Goal: Communication & Community: Answer question/provide support

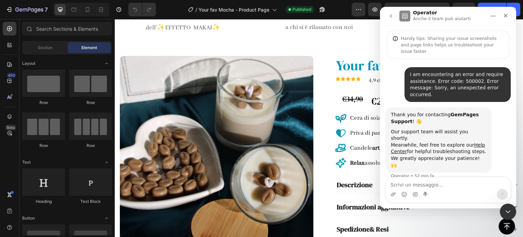
scroll to position [67, 0]
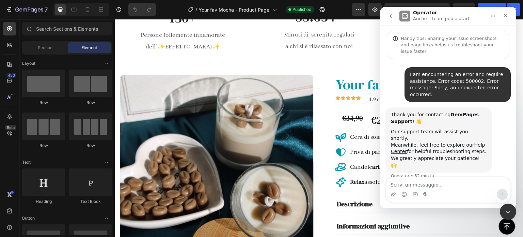
click at [421, 178] on textarea "Scrivi un messaggio..." at bounding box center [448, 183] width 125 height 12
click at [423, 186] on textarea "Scrivi un messaggio..." at bounding box center [448, 183] width 125 height 12
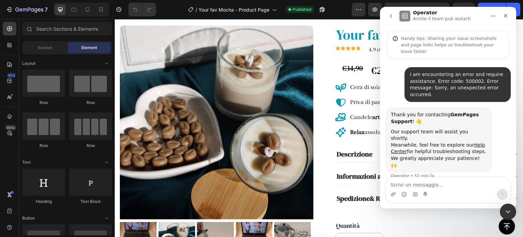
scroll to position [118, 0]
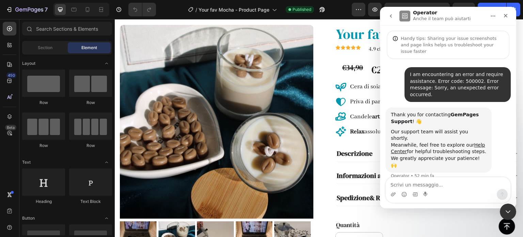
click at [389, 15] on icon "go back" at bounding box center [390, 15] width 5 height 5
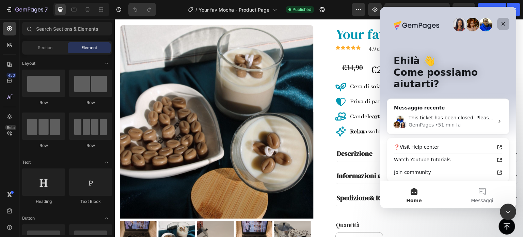
click at [503, 26] on icon "Chiudi" at bounding box center [502, 23] width 5 height 5
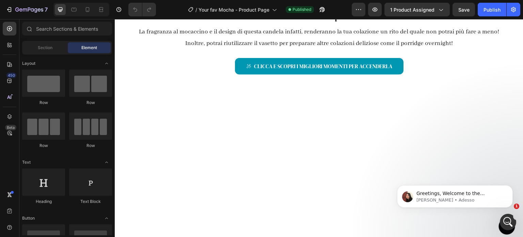
scroll to position [0, 0]
click at [464, 199] on p "[PERSON_NAME] • Adesso" at bounding box center [460, 200] width 88 height 6
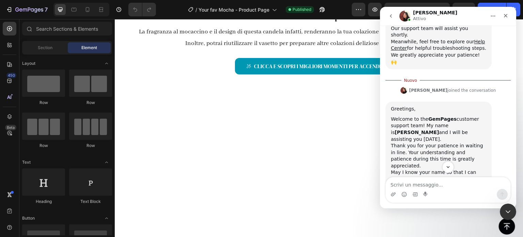
scroll to position [129, 0]
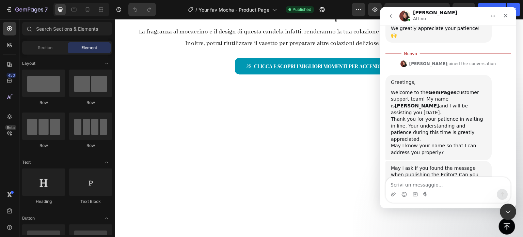
click at [389, 15] on icon "go back" at bounding box center [390, 15] width 5 height 5
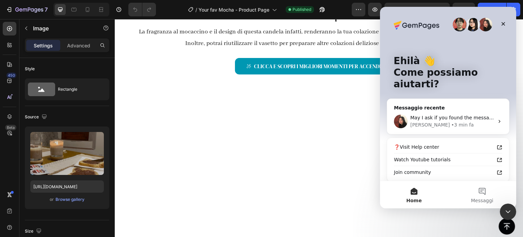
click at [501, 21] on icon "Chiudi" at bounding box center [502, 23] width 5 height 5
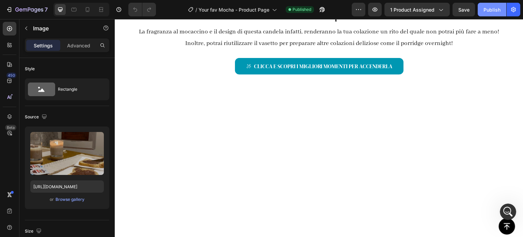
click at [487, 13] on button "Publish" at bounding box center [492, 10] width 29 height 14
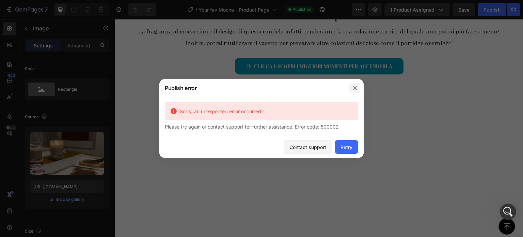
drag, startPoint x: 359, startPoint y: 85, endPoint x: 276, endPoint y: 134, distance: 96.2
click at [359, 85] on button "button" at bounding box center [354, 87] width 11 height 11
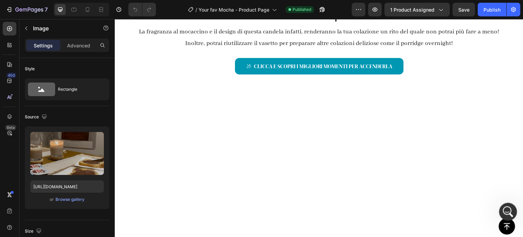
click at [508, 207] on icon "Apri il messenger Intercom" at bounding box center [506, 210] width 11 height 11
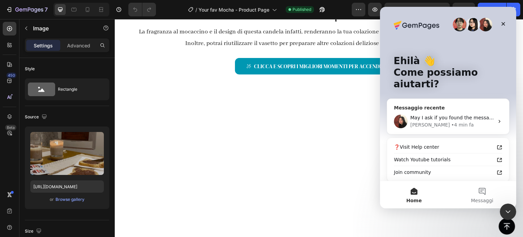
click at [451, 125] on div "• 4 min fa" at bounding box center [462, 124] width 22 height 7
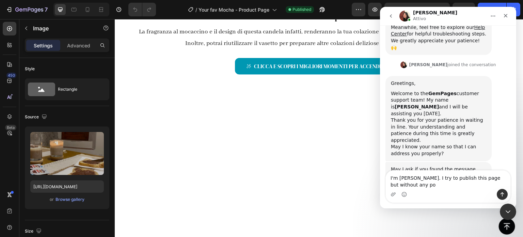
scroll to position [124, 0]
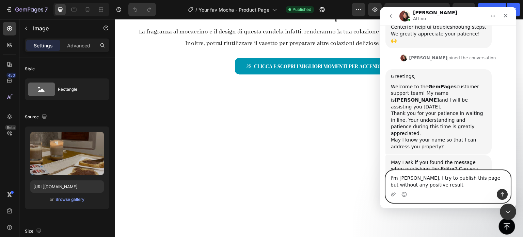
click at [423, 178] on textarea "I'm [PERSON_NAME]. I try to publish this page but without any positive result" at bounding box center [448, 179] width 125 height 18
click at [432, 186] on textarea "I'm [PERSON_NAME]. I tried to publish this page but without any positive result" at bounding box center [448, 179] width 125 height 18
type textarea "I'm [PERSON_NAME]. I tried to publish this page but without any positive result"
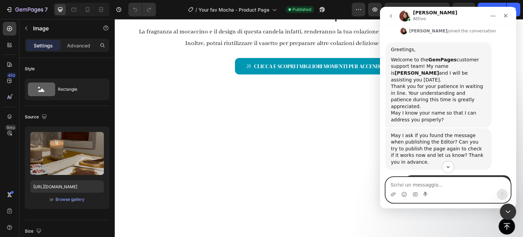
scroll to position [284, 0]
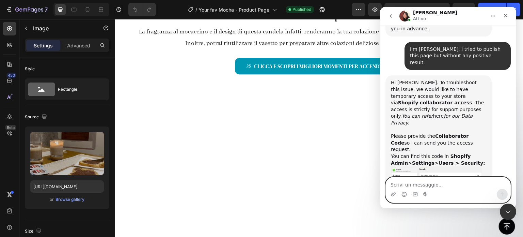
paste textarea "7761"
type textarea "7761"
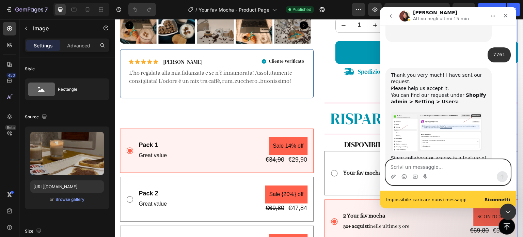
scroll to position [479, 0]
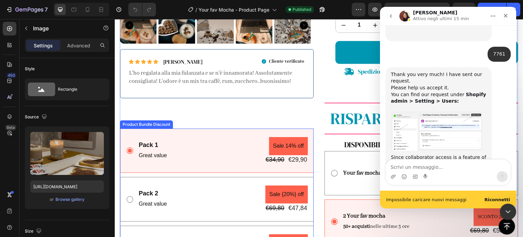
click at [180, 172] on div "Pack 1 Text Block Great value Text Block Sale 14% off Product Badge €34,90 Prod…" at bounding box center [217, 198] width 194 height 141
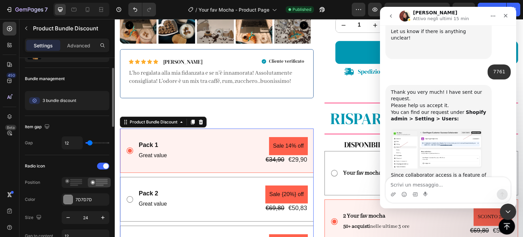
scroll to position [0, 0]
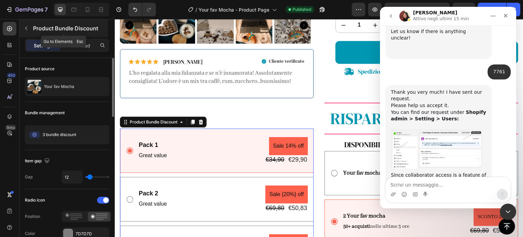
click at [27, 31] on icon "button" at bounding box center [25, 28] width 5 height 5
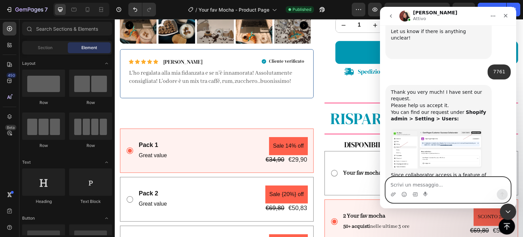
click at [456, 185] on textarea "Scrivi un messaggio..." at bounding box center [448, 183] width 125 height 12
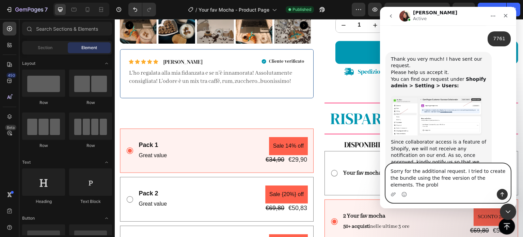
scroll to position [528, 0]
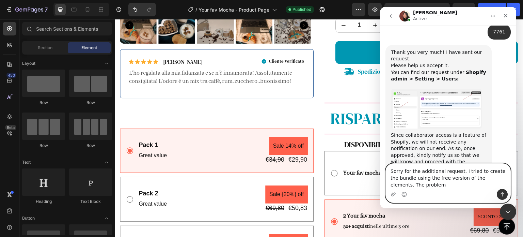
drag, startPoint x: 402, startPoint y: 172, endPoint x: 481, endPoint y: 175, distance: 78.7
click at [468, 174] on textarea "Sorry for the additional request. I tried to create the bundle using the free v…" at bounding box center [448, 175] width 125 height 25
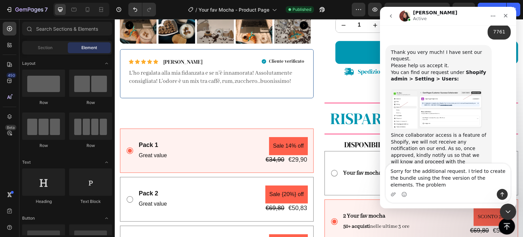
click at [436, 190] on div "Messenger Intercom" at bounding box center [448, 194] width 125 height 11
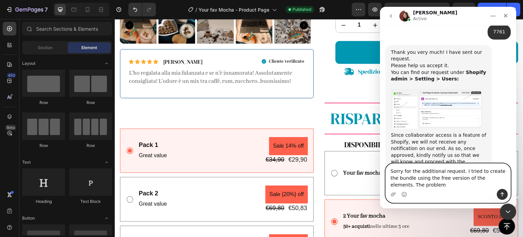
drag, startPoint x: 479, startPoint y: 173, endPoint x: 788, endPoint y: 162, distance: 309.6
click at [479, 173] on textarea "Sorry for the additional request. I tried to create the bundle using the free v…" at bounding box center [448, 175] width 125 height 25
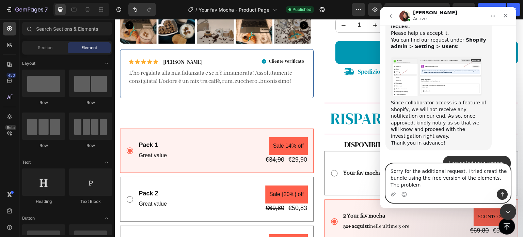
scroll to position [567, 0]
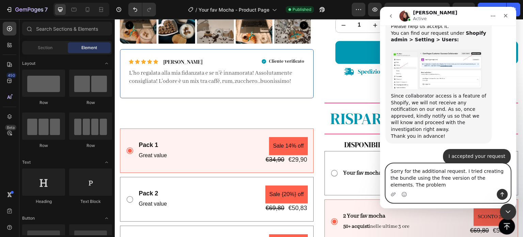
click at [412, 187] on textarea "Sorry for the additional request. I tried creating the bundle using the free ve…" at bounding box center [448, 175] width 125 height 25
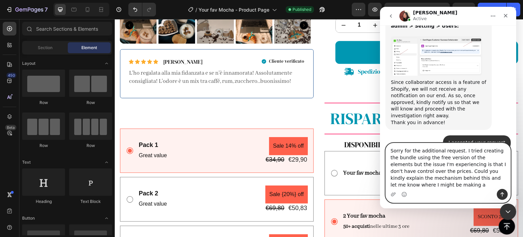
scroll to position [588, 0]
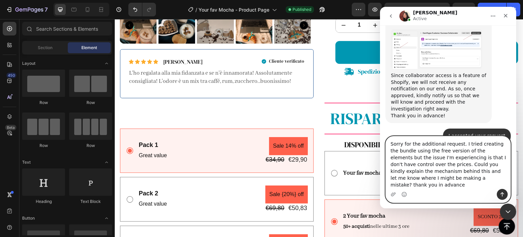
click at [458, 152] on textarea "Sorry for the additional request. I tried creating the bundle using the free ve…" at bounding box center [448, 162] width 125 height 52
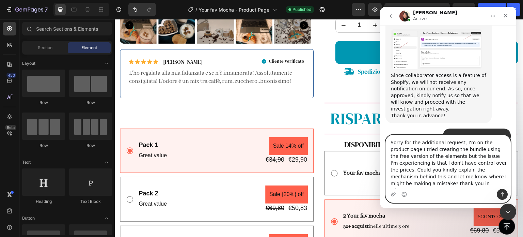
scroll to position [595, 0]
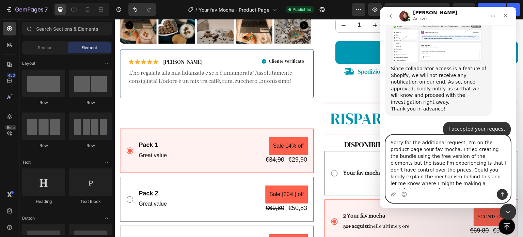
type textarea "Sorry for the additional request, I'm on the product page Your fav mocha. I tri…"
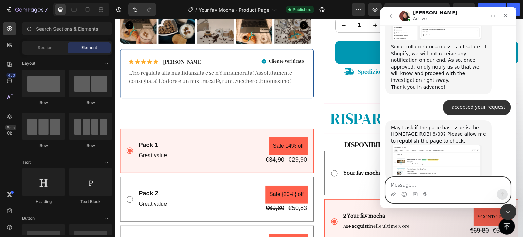
scroll to position [621, 0]
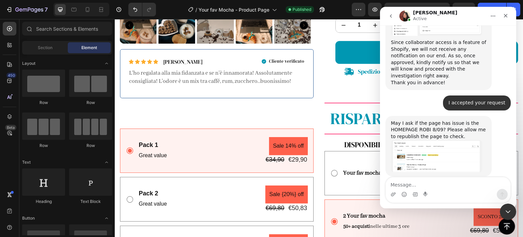
drag, startPoint x: 462, startPoint y: 60, endPoint x: 480, endPoint y: 81, distance: 28.0
click at [480, 140] on img "Anita dice…" at bounding box center [436, 156] width 91 height 32
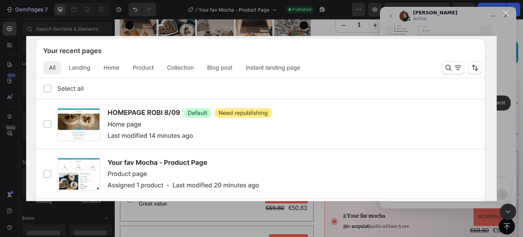
scroll to position [0, 0]
click at [504, 65] on div "Messenger Intercom" at bounding box center [261, 118] width 523 height 237
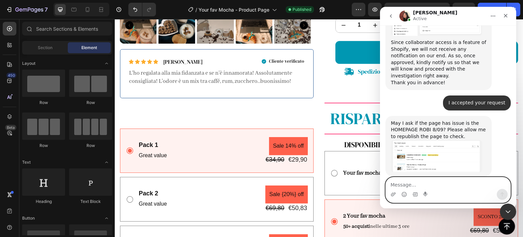
click at [399, 185] on textarea "Message…" at bounding box center [448, 183] width 125 height 12
click at [391, 185] on textarea "the issue is on the product page Your fav mocha" at bounding box center [448, 183] width 125 height 12
type textarea "No, the issue is on the product page Your fav mocha"
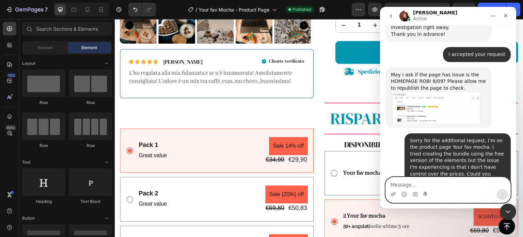
scroll to position [677, 0]
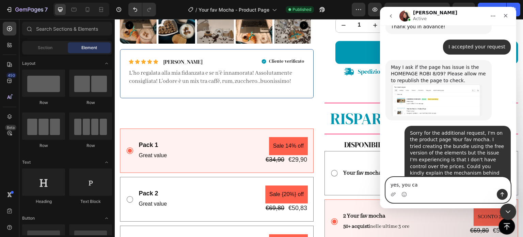
type textarea "yes, you can"
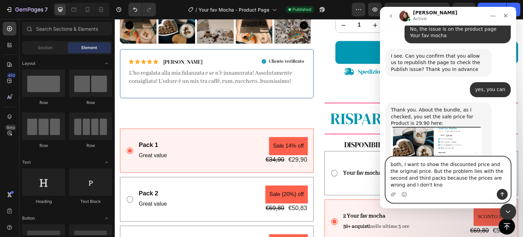
scroll to position [863, 0]
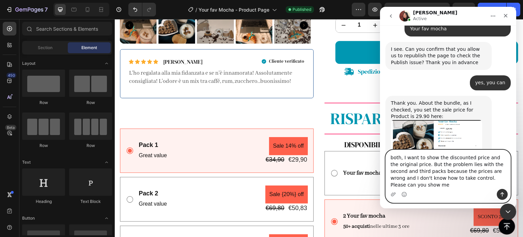
click at [478, 186] on textarea "both, I want to show the discounted price and the original price. But the probl…" at bounding box center [448, 169] width 125 height 39
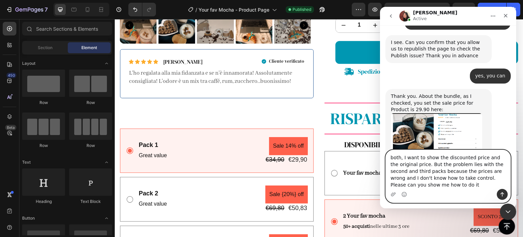
type textarea "both, I want to show the discounted price and the original price. But the probl…"
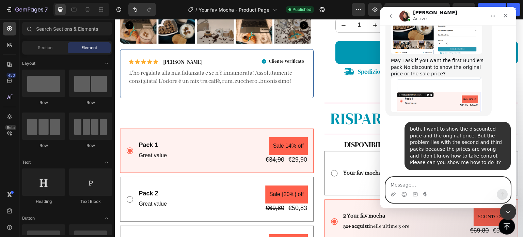
scroll to position [983, 0]
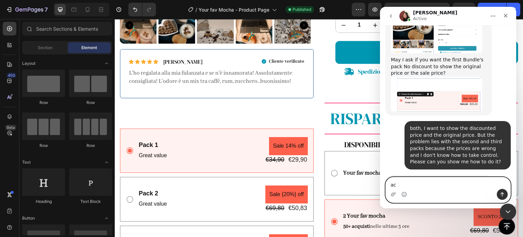
type textarea "a"
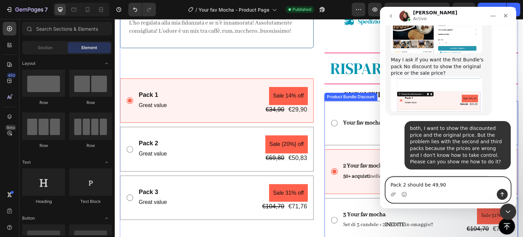
scroll to position [383, 0]
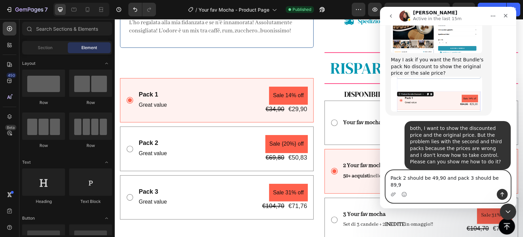
type textarea "Pack 2 should be 49,90 and pack 3 should be 89,90"
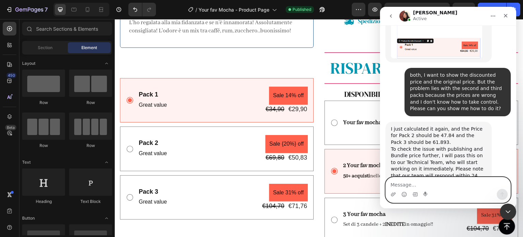
scroll to position [1044, 0]
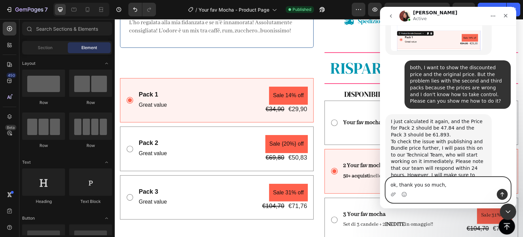
click at [397, 185] on textarea "ok, thank you so much," at bounding box center [448, 183] width 125 height 12
type textarea "ok, I'm waiting for the reply. Thank you so much,"
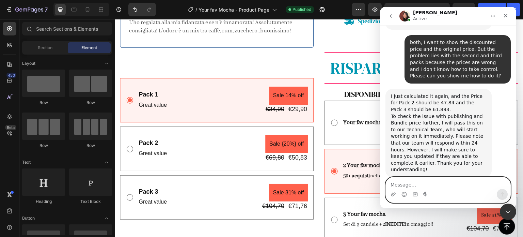
scroll to position [1071, 0]
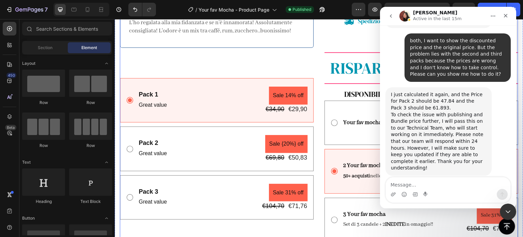
click at [364, 41] on div "Your fav Mocha Product Title Row Icon Icon Icon Icon Icon Icon List 4.9 clienti…" at bounding box center [421, 16] width 194 height 512
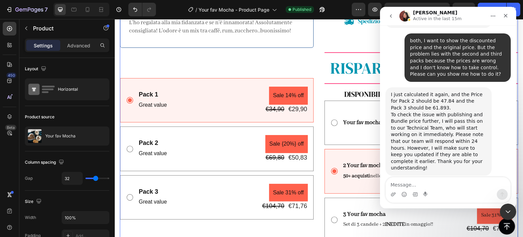
drag, startPoint x: 362, startPoint y: 38, endPoint x: 372, endPoint y: 35, distance: 11.2
click at [366, 36] on div "Your fav Mocha Product Title Row Icon Icon Icon Icon Icon Icon List 4.9 clienti…" at bounding box center [421, 16] width 194 height 512
click at [506, 12] on div "Chiudi" at bounding box center [505, 16] width 12 height 12
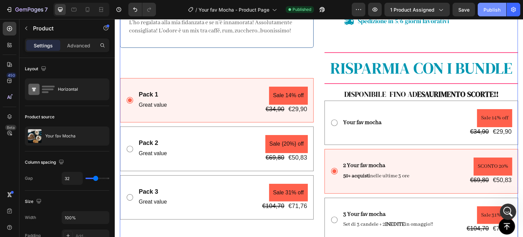
click at [490, 8] on div "Publish" at bounding box center [491, 9] width 17 height 7
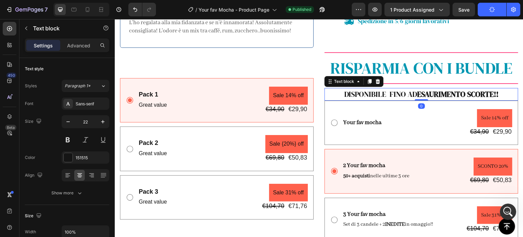
click at [410, 95] on p "DISPONIBILE FINO AD ESAURIMENTO SCORTE!!" at bounding box center [421, 94] width 192 height 11
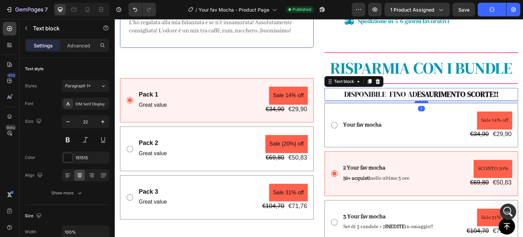
click at [415, 101] on div at bounding box center [422, 102] width 14 height 2
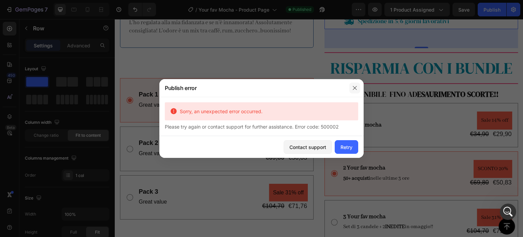
click at [356, 88] on icon "button" at bounding box center [354, 87] width 5 height 5
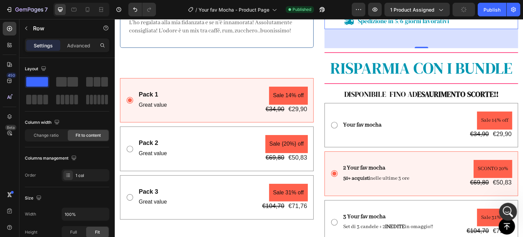
click at [512, 210] on div "Apri il messenger Intercom" at bounding box center [507, 210] width 22 height 22
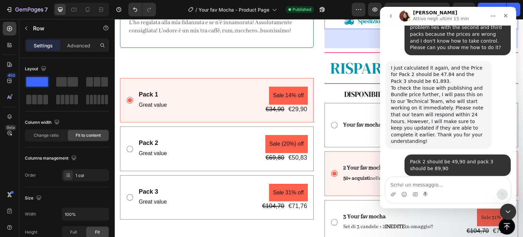
scroll to position [1044, 0]
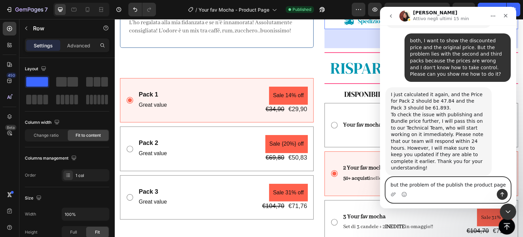
click at [429, 187] on textarea "but the problem of the publish the product page" at bounding box center [448, 183] width 125 height 12
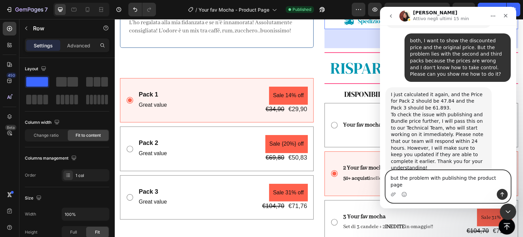
click at [499, 183] on textarea "but the problem with publishing the product page" at bounding box center [448, 179] width 125 height 18
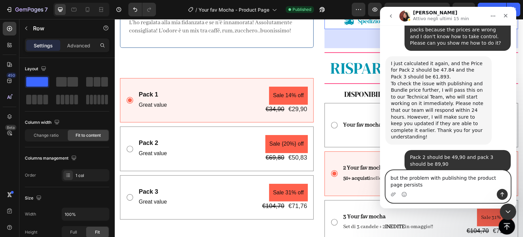
scroll to position [1077, 0]
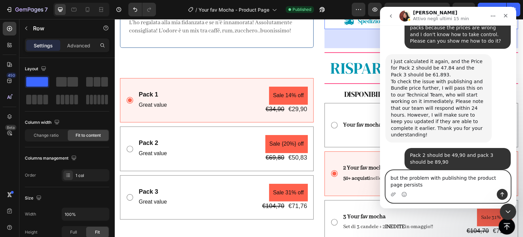
click at [399, 177] on textarea "but the problem with publishing the product page persists" at bounding box center [448, 179] width 125 height 18
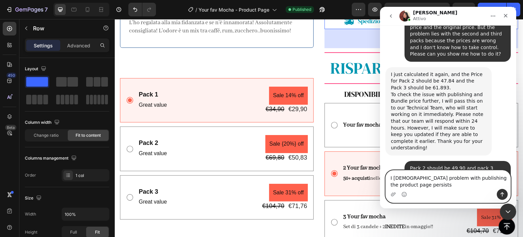
scroll to position [1071, 0]
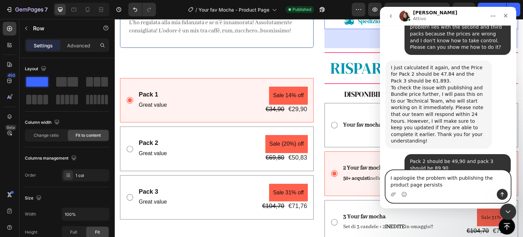
type textarea "I apologiie the problem with publishing the product page persists"
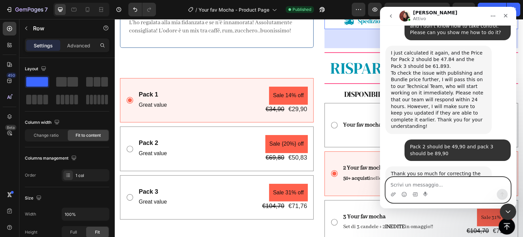
scroll to position [1091, 0]
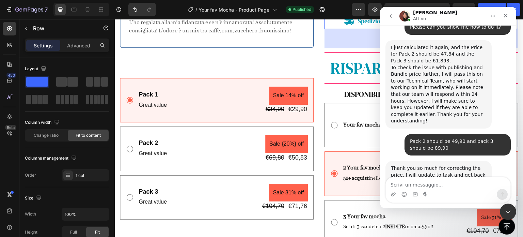
drag, startPoint x: 449, startPoint y: 161, endPoint x: 406, endPoint y: 161, distance: 42.6
drag, startPoint x: 406, startPoint y: 161, endPoint x: 410, endPoint y: 159, distance: 3.8
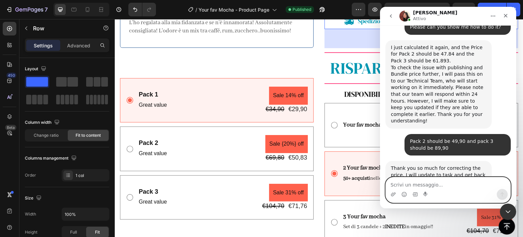
click at [406, 186] on textarea "Scrivi un messaggio..." at bounding box center [448, 183] width 125 height 12
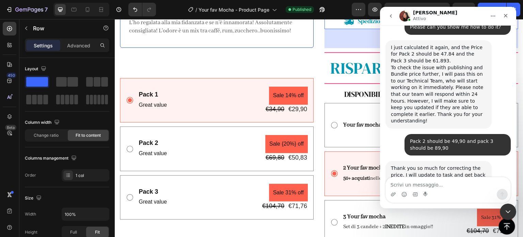
drag, startPoint x: 445, startPoint y: 159, endPoint x: 469, endPoint y: 161, distance: 24.3
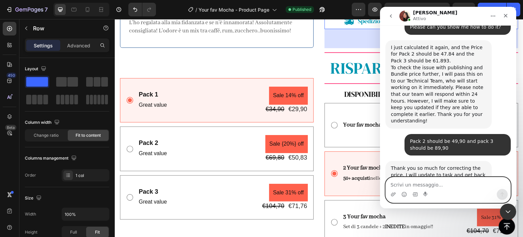
click at [415, 183] on textarea "Scrivi un messaggio..." at bounding box center [448, 183] width 125 height 12
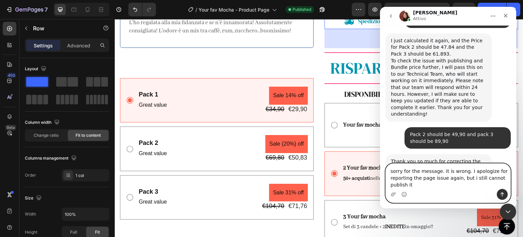
scroll to position [1104, 0]
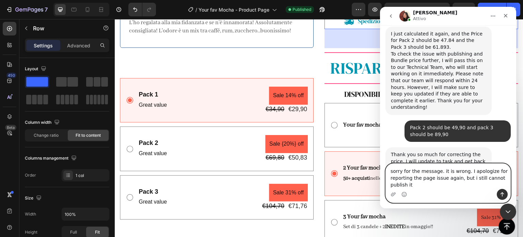
type textarea "sorry for the message. it is wrong. I apologize for reporting the page issue ag…"
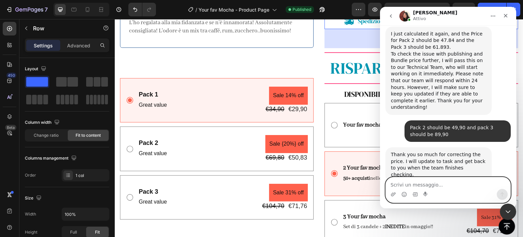
scroll to position [1120, 0]
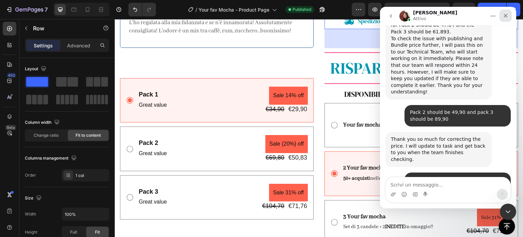
drag, startPoint x: 501, startPoint y: 17, endPoint x: 880, endPoint y: 24, distance: 379.3
click at [501, 17] on div "Chiudi" at bounding box center [505, 16] width 12 height 12
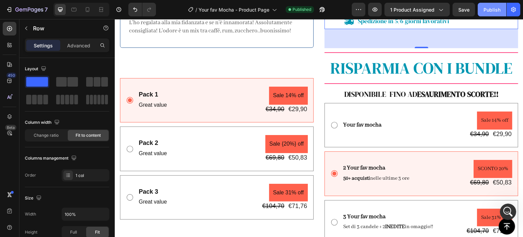
click at [488, 13] on div "Publish" at bounding box center [491, 9] width 17 height 7
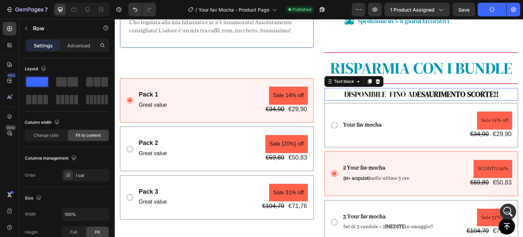
click at [419, 95] on strong "ESAURIMENTO SCORTE!!" at bounding box center [457, 94] width 81 height 10
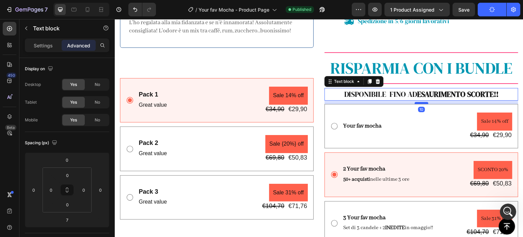
click at [419, 102] on div at bounding box center [422, 103] width 14 height 2
type input "10"
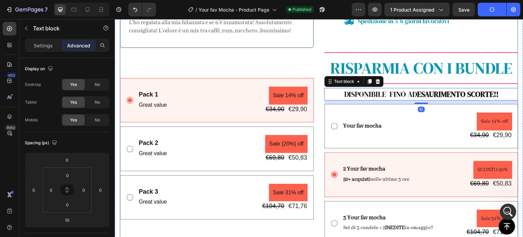
click at [303, 66] on div "Product Images Icon Icon Icon Icon Icon Icon List [PERSON_NAME] Text Block Row …" at bounding box center [217, 17] width 194 height 515
click at [423, 94] on strong "ESAURIMENTO SCORTE!!" at bounding box center [457, 94] width 81 height 10
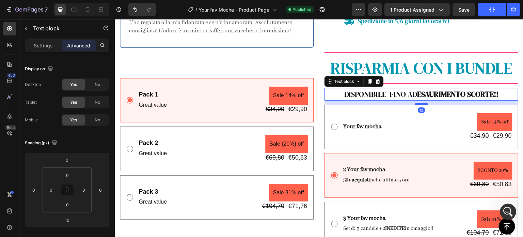
click at [420, 103] on div at bounding box center [422, 103] width 14 height 1
type input "12"
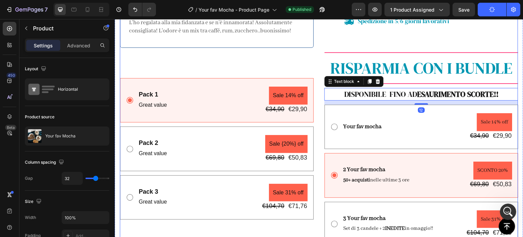
click at [266, 48] on div "Product Images Icon Icon Icon Icon Icon Icon List [PERSON_NAME] Text Block Row …" at bounding box center [217, 18] width 194 height 516
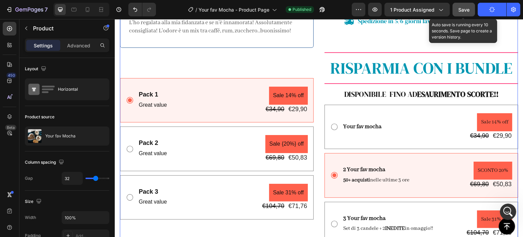
click at [457, 8] on button "Save" at bounding box center [463, 10] width 22 height 14
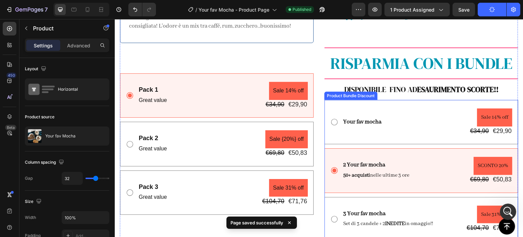
scroll to position [417, 0]
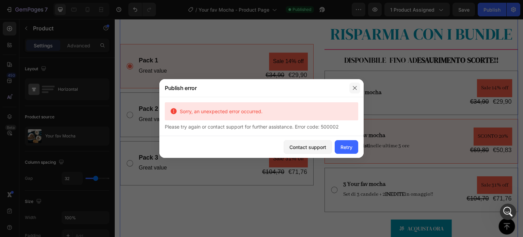
click at [355, 87] on icon "button" at bounding box center [355, 88] width 4 height 4
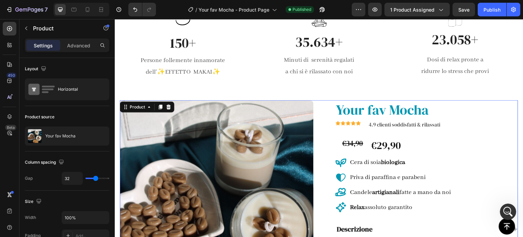
scroll to position [0, 0]
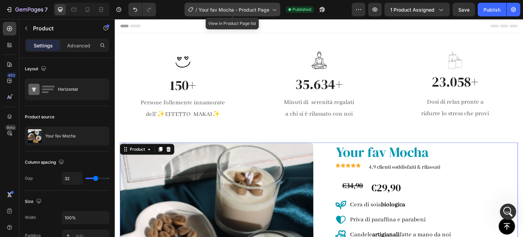
click at [241, 10] on span "Your fav Mocha - Product Page" at bounding box center [233, 9] width 71 height 7
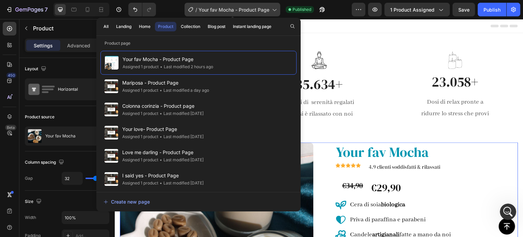
click at [264, 9] on span "Your fav Mocha - Product Page" at bounding box center [233, 9] width 71 height 7
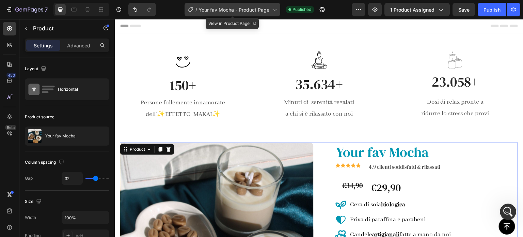
click at [255, 11] on span "Your fav Mocha - Product Page" at bounding box center [233, 9] width 71 height 7
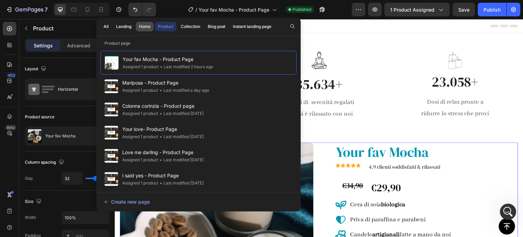
click at [145, 29] on div "Home" at bounding box center [145, 26] width 12 height 6
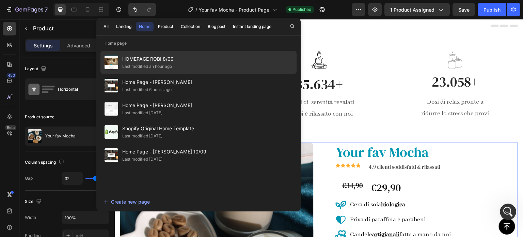
click at [180, 63] on div "HOMEPAGE ROBI 8/09 Last modified an hour ago" at bounding box center [198, 62] width 196 height 23
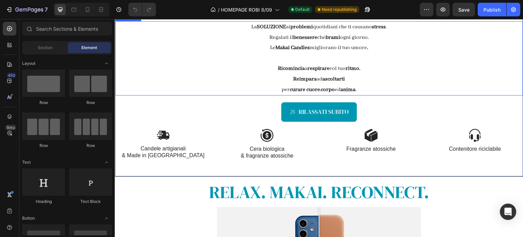
scroll to position [238, 0]
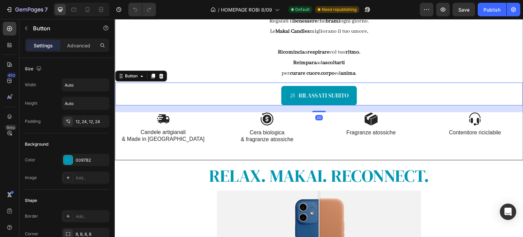
click at [263, 100] on div "RILASSATI SUBITO Button 20" at bounding box center [319, 93] width 408 height 22
click at [269, 101] on div "RILASSATI SUBITO Button 20" at bounding box center [319, 93] width 408 height 22
click at [378, 102] on div "RILASSATI SUBITO Button 20" at bounding box center [319, 93] width 408 height 22
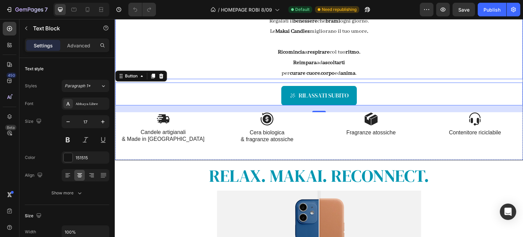
click at [402, 71] on p "per curare cuore , corpo ed anima ." at bounding box center [319, 73] width 406 height 11
click at [268, 102] on div "RILASSATI SUBITO Button 20" at bounding box center [319, 93] width 408 height 22
click at [437, 70] on p "per curare cuore , corpo ed anima ." at bounding box center [319, 73] width 406 height 11
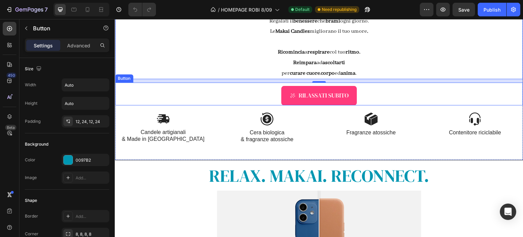
click at [318, 102] on link "RILASSATI SUBITO" at bounding box center [319, 95] width 76 height 19
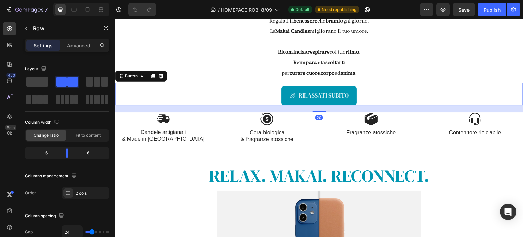
click at [253, 103] on div "RILASSATI SUBITO Button 20" at bounding box center [319, 93] width 408 height 22
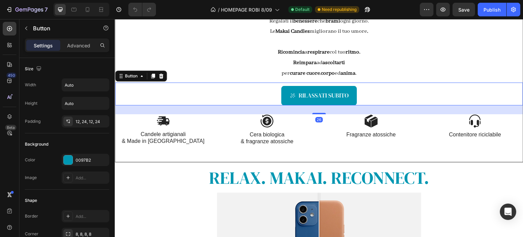
click at [318, 113] on div at bounding box center [319, 113] width 14 height 1
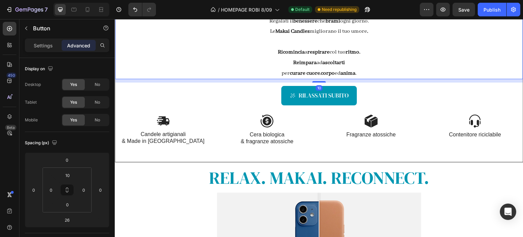
click at [419, 64] on p "Reimpara ad ascoltarti" at bounding box center [319, 63] width 406 height 11
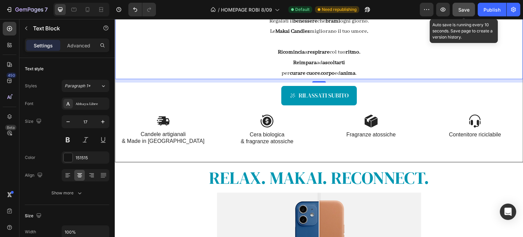
click at [470, 8] on button "Save" at bounding box center [463, 10] width 22 height 14
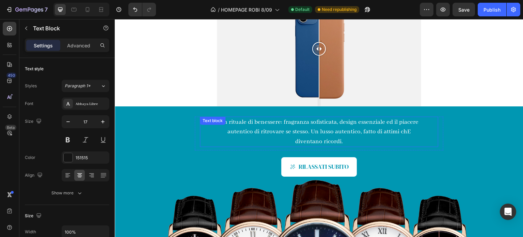
scroll to position [477, 0]
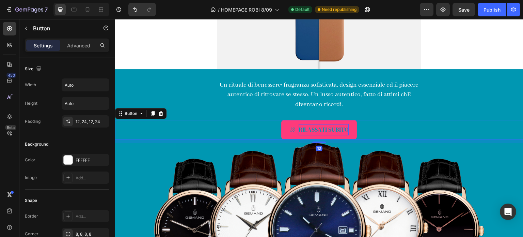
click at [344, 128] on p "RILASSATI SUBITO" at bounding box center [324, 129] width 50 height 11
click at [375, 129] on div "CLICK & CHILL Button 10" at bounding box center [319, 129] width 408 height 19
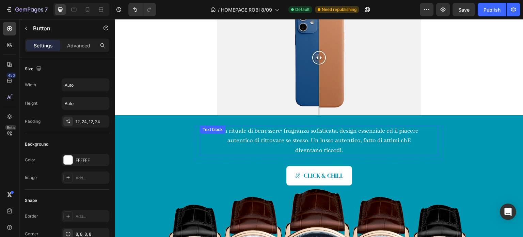
scroll to position [443, 0]
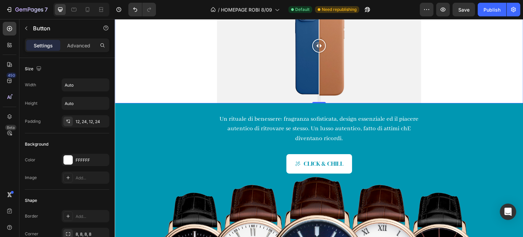
click at [207, 94] on div at bounding box center [319, 45] width 408 height 115
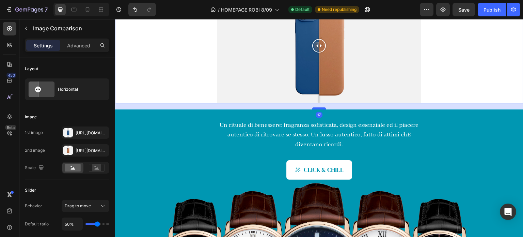
drag, startPoint x: 319, startPoint y: 101, endPoint x: 320, endPoint y: 107, distance: 6.1
click at [320, 107] on div at bounding box center [319, 108] width 14 height 2
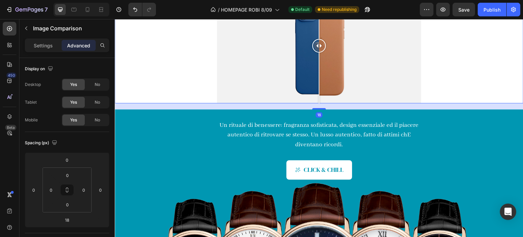
click at [188, 89] on div at bounding box center [319, 45] width 408 height 115
click at [187, 77] on div at bounding box center [319, 45] width 408 height 115
click at [492, 84] on div at bounding box center [319, 45] width 408 height 115
click at [440, 53] on div at bounding box center [319, 45] width 408 height 115
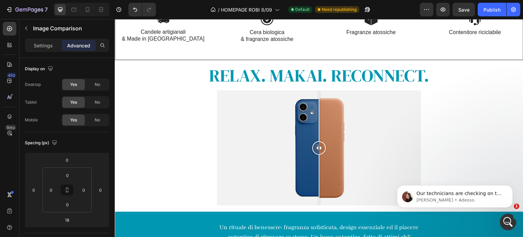
scroll to position [0, 0]
click at [444, 202] on p "Anita • 2 min fa" at bounding box center [460, 200] width 88 height 6
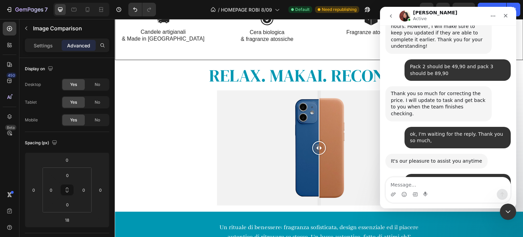
scroll to position [1181, 0]
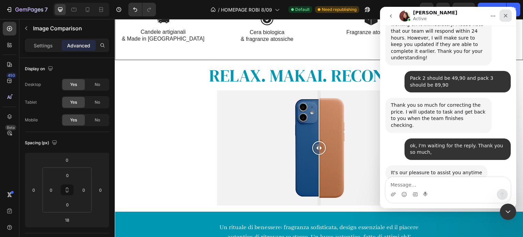
click at [506, 15] on icon "Chiudi" at bounding box center [505, 15] width 5 height 5
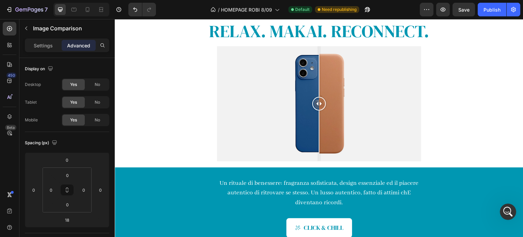
scroll to position [374, 0]
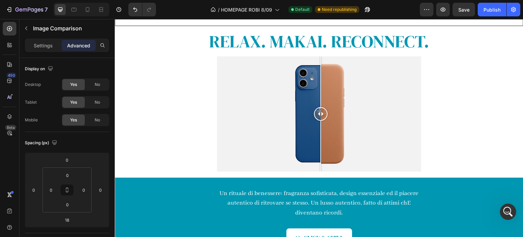
drag, startPoint x: 317, startPoint y: 114, endPoint x: 318, endPoint y: 126, distance: 11.9
click at [318, 126] on div at bounding box center [321, 113] width 14 height 115
drag, startPoint x: 316, startPoint y: 114, endPoint x: 323, endPoint y: 145, distance: 32.5
click at [325, 146] on div at bounding box center [330, 113] width 14 height 115
drag, startPoint x: 325, startPoint y: 115, endPoint x: 317, endPoint y: 116, distance: 7.9
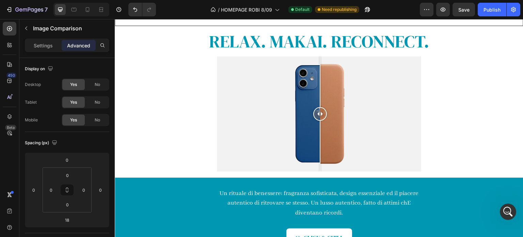
click at [317, 116] on div at bounding box center [320, 114] width 14 height 14
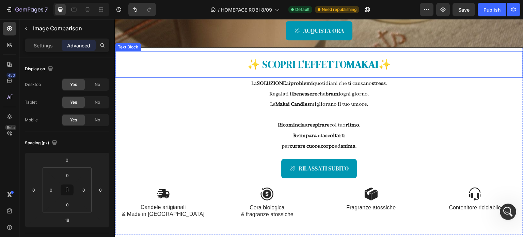
scroll to position [0, 0]
